Goal: Information Seeking & Learning: Check status

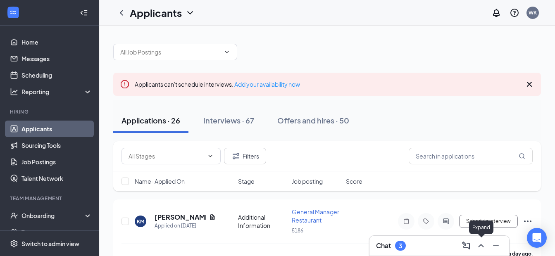
click at [484, 245] on icon "ChevronUp" at bounding box center [481, 246] width 10 height 10
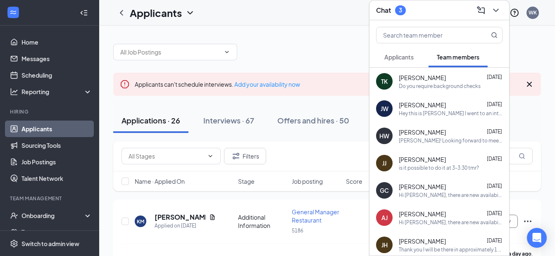
click at [404, 50] on button "Applicants" at bounding box center [399, 57] width 46 height 21
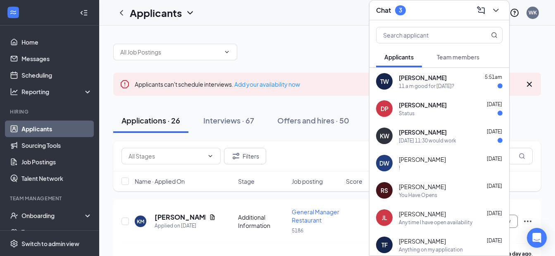
click at [423, 74] on span "[PERSON_NAME]" at bounding box center [423, 78] width 48 height 8
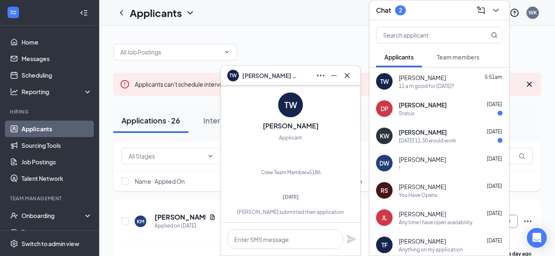
scroll to position [-224, 0]
click at [323, 78] on icon "Ellipses" at bounding box center [321, 76] width 10 height 10
click at [347, 79] on icon "Cross" at bounding box center [347, 76] width 10 height 10
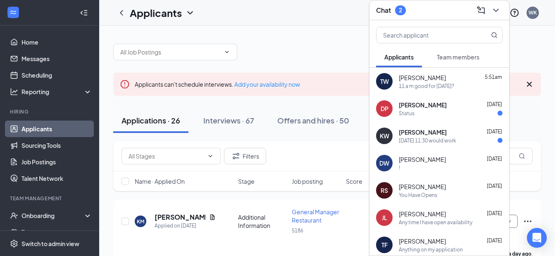
click at [465, 120] on div "DP [PERSON_NAME] [DATE] Status" at bounding box center [440, 108] width 140 height 27
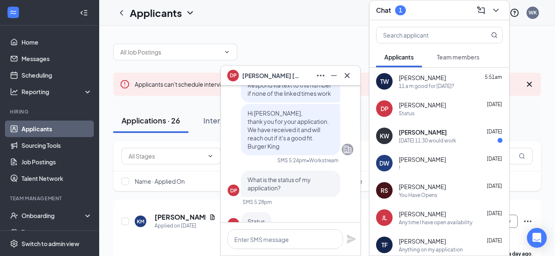
scroll to position [-41, 0]
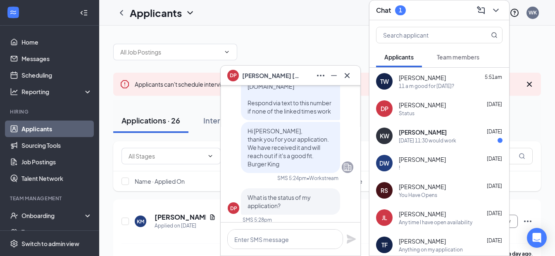
click at [354, 73] on div "DP [PERSON_NAME]" at bounding box center [291, 76] width 140 height 20
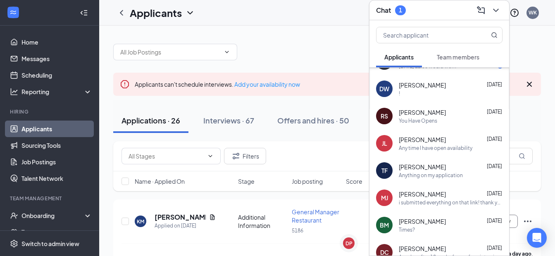
scroll to position [83, 0]
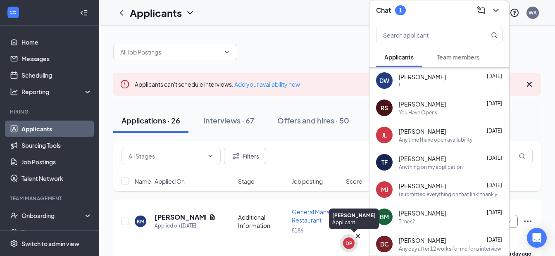
click at [344, 245] on div "DP" at bounding box center [349, 244] width 12 height 12
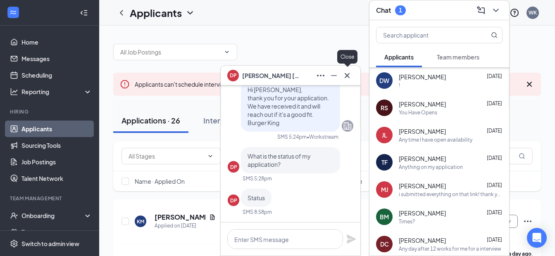
click at [345, 75] on icon "Cross" at bounding box center [347, 76] width 10 height 10
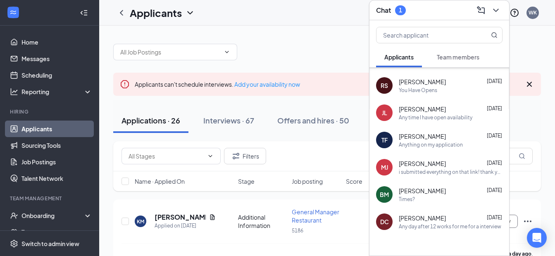
scroll to position [126, 0]
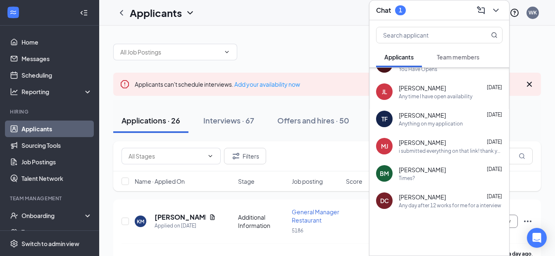
click at [460, 208] on div "Any day after 12 works for me for a interview" at bounding box center [450, 205] width 103 height 7
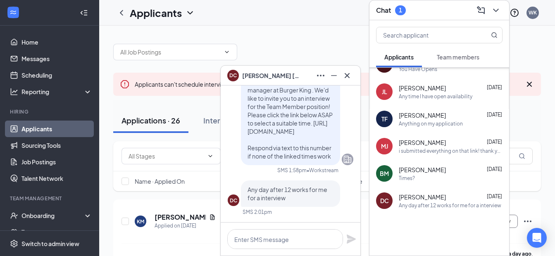
click at [352, 77] on icon "Cross" at bounding box center [347, 76] width 10 height 10
